Goal: Check status: Check status

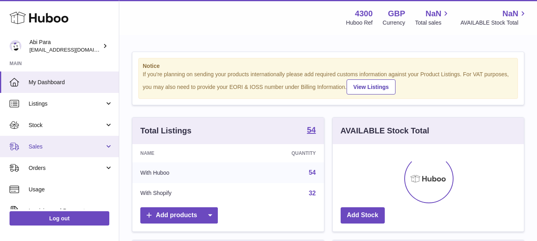
click at [46, 148] on span "Sales" at bounding box center [67, 147] width 76 height 8
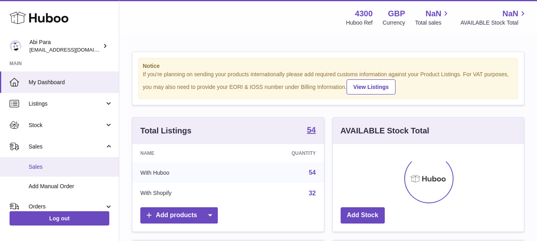
click at [50, 160] on link "Sales" at bounding box center [59, 166] width 119 height 19
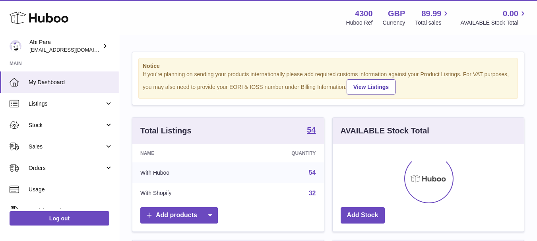
scroll to position [124, 191]
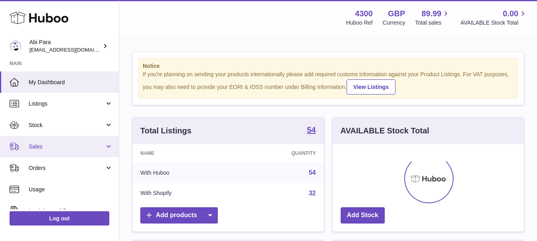
click at [106, 145] on link "Sales" at bounding box center [59, 146] width 119 height 21
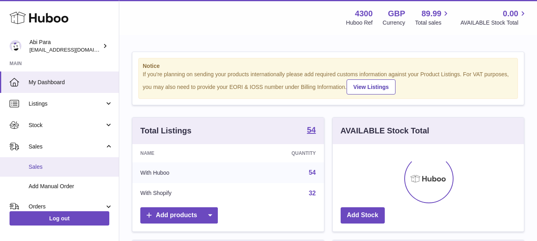
click at [41, 169] on span "Sales" at bounding box center [71, 167] width 84 height 8
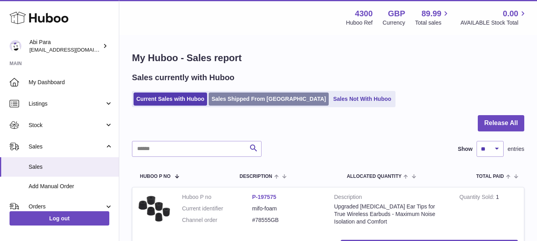
click at [233, 99] on link "Sales Shipped From [GEOGRAPHIC_DATA]" at bounding box center [269, 99] width 120 height 13
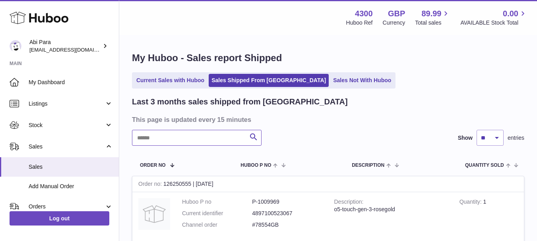
click at [187, 140] on input "text" at bounding box center [196, 138] width 129 height 16
paste input "********"
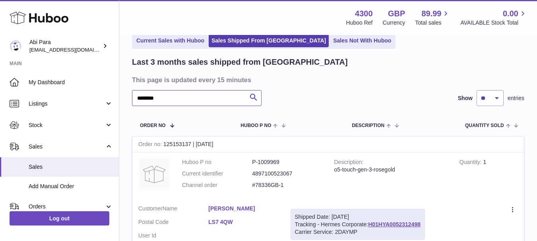
scroll to position [79, 0]
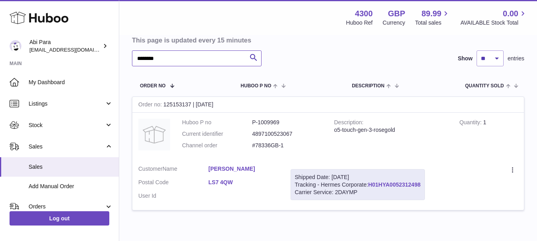
type input "********"
click at [377, 183] on link "H01HYA0052312498" at bounding box center [394, 185] width 52 height 6
